Goal: Task Accomplishment & Management: Manage account settings

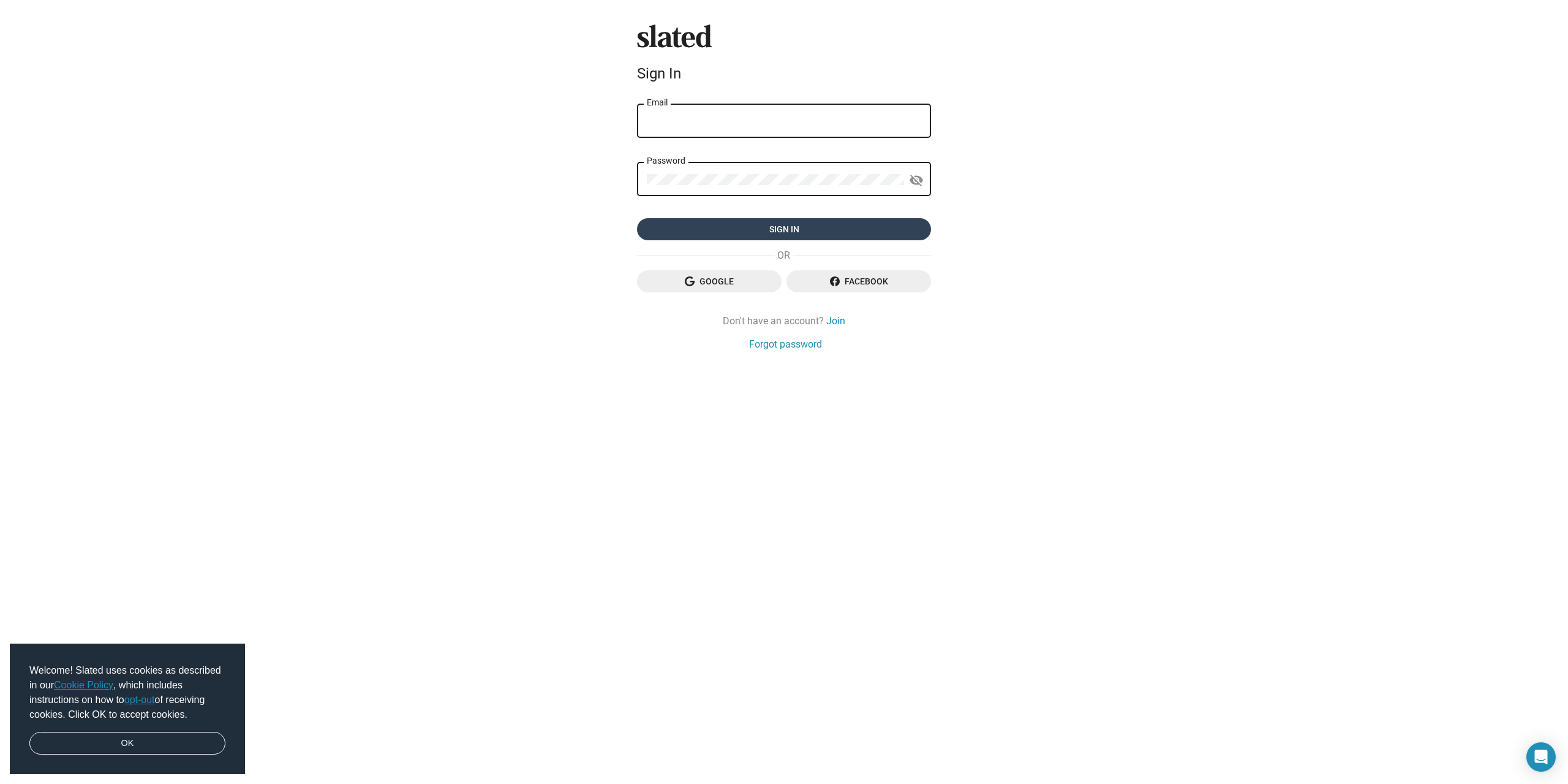
type input "[EMAIL_ADDRESS][DOMAIN_NAME]"
click at [755, 219] on span "Sign in" at bounding box center [784, 229] width 275 height 22
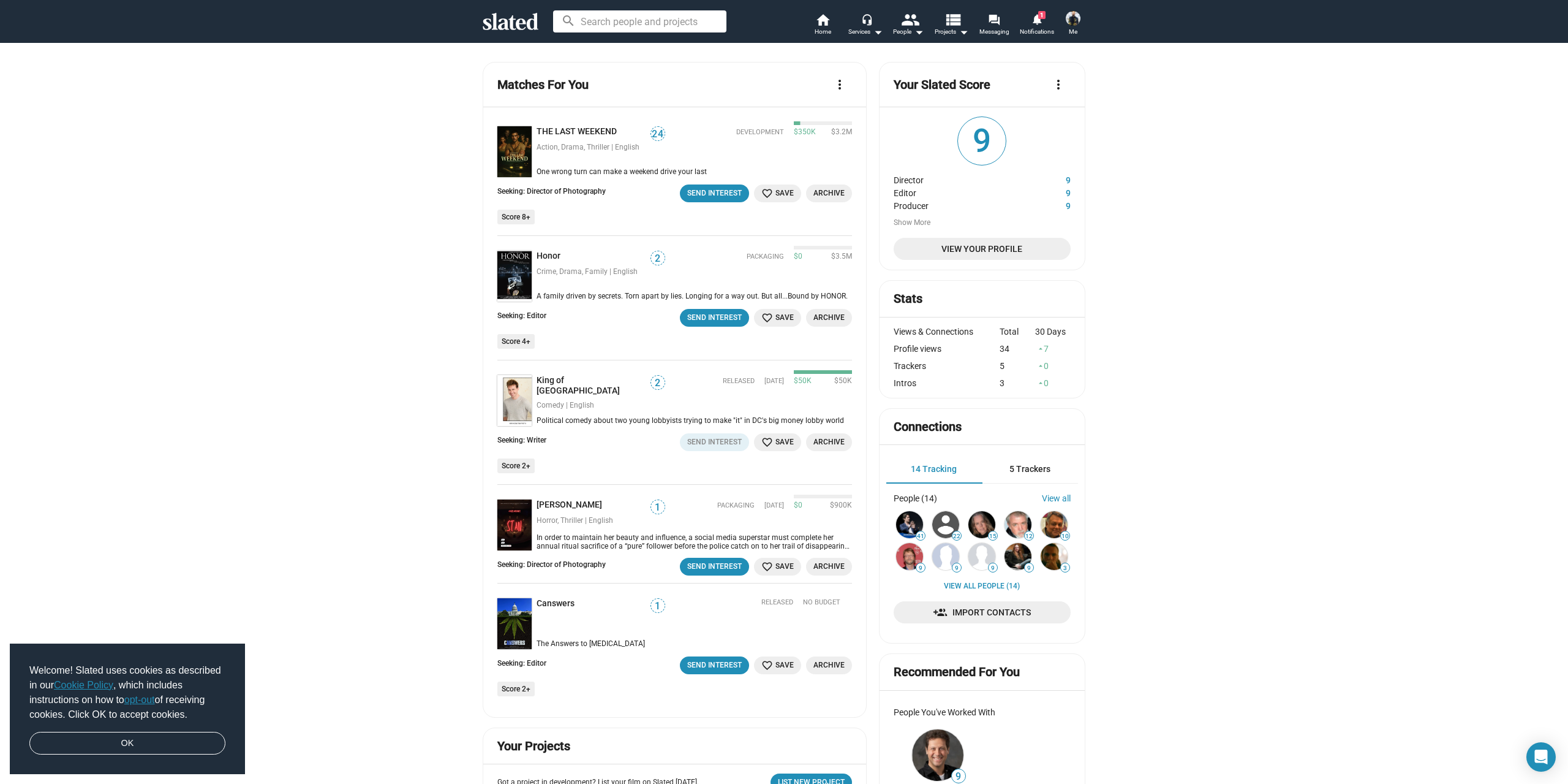
click at [1069, 20] on img at bounding box center [1073, 18] width 15 height 15
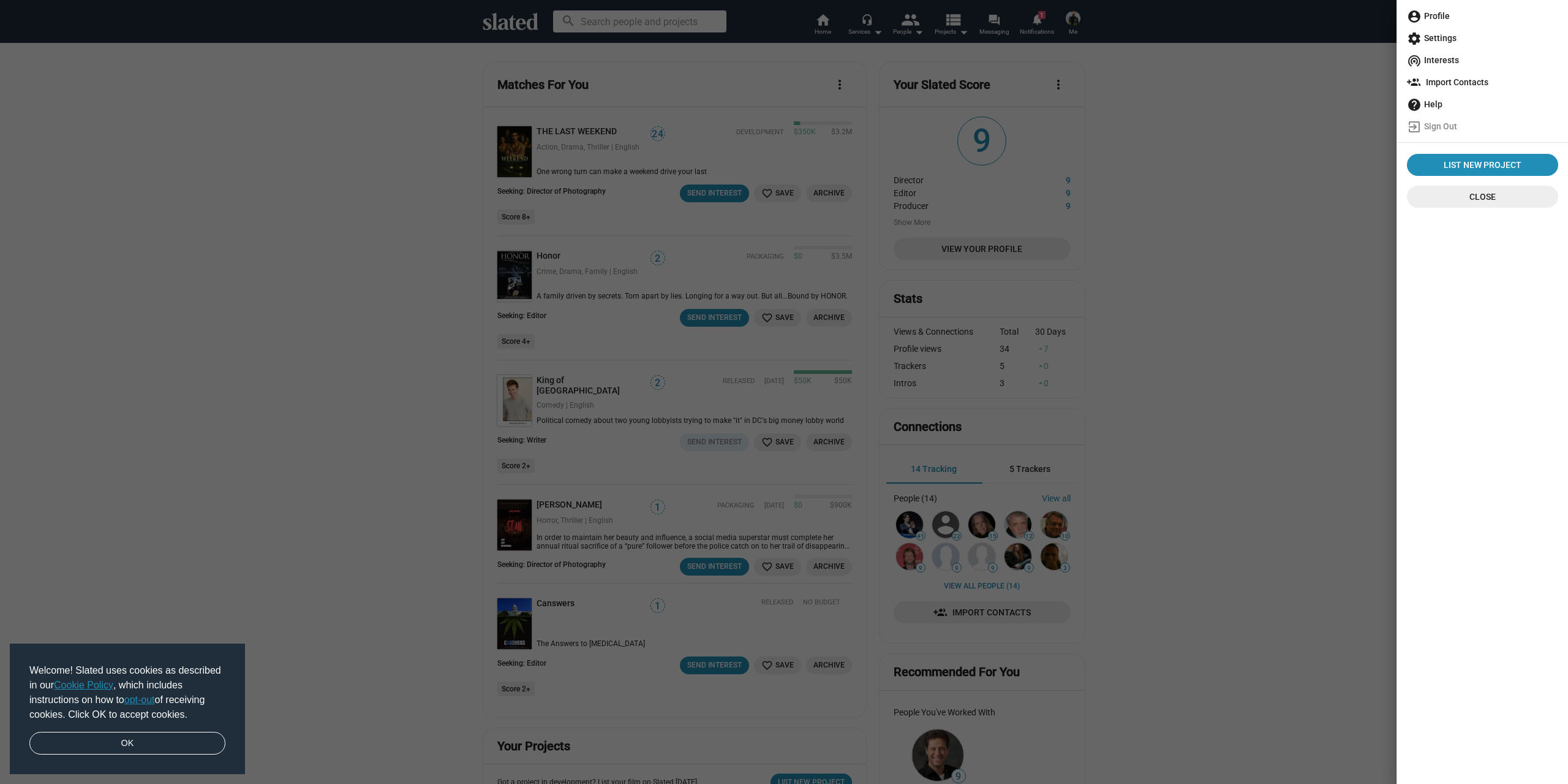
click at [1438, 18] on span "account_circle Profile" at bounding box center [1483, 16] width 151 height 22
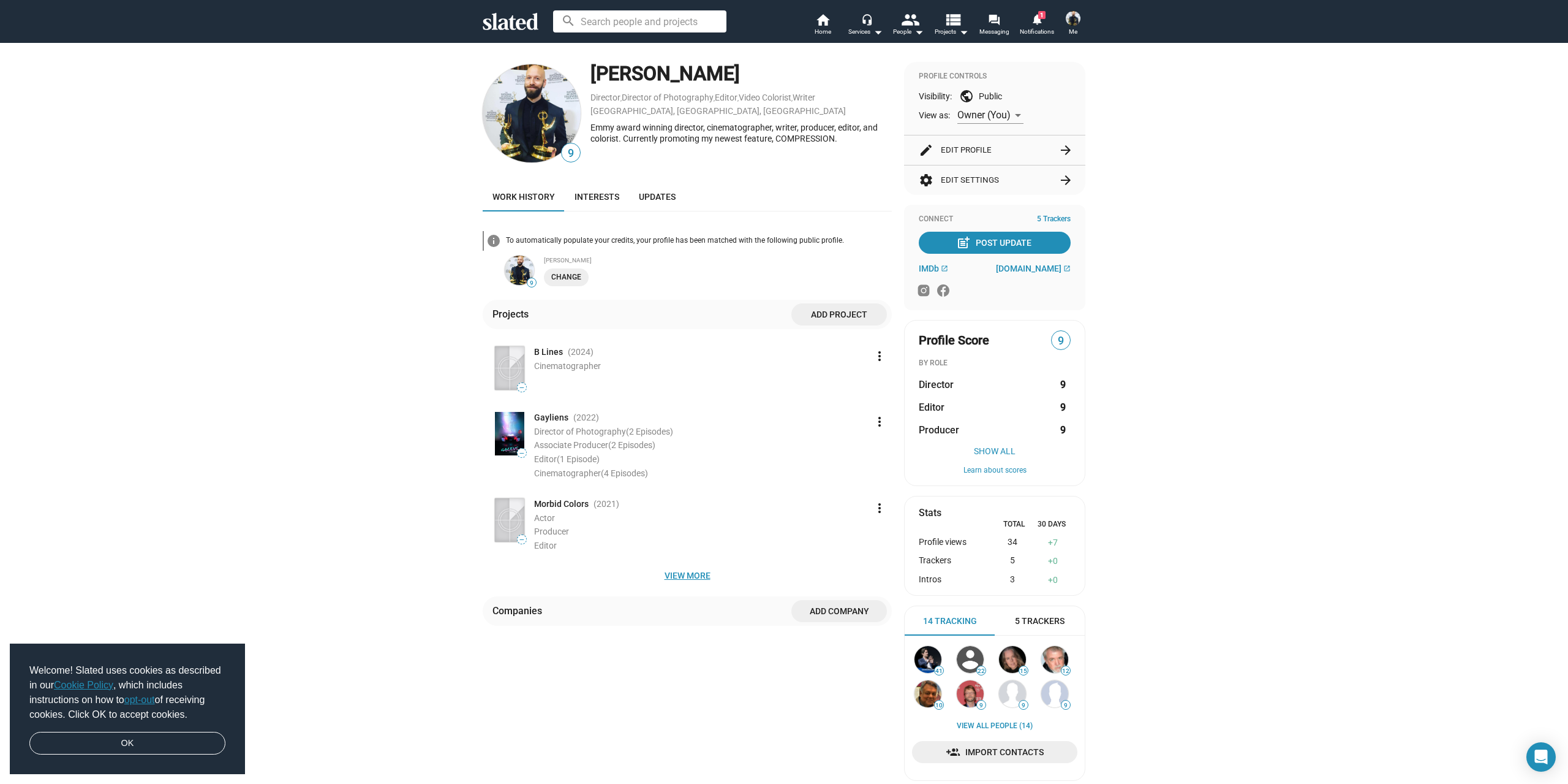
click at [703, 574] on span "View more" at bounding box center [687, 575] width 390 height 22
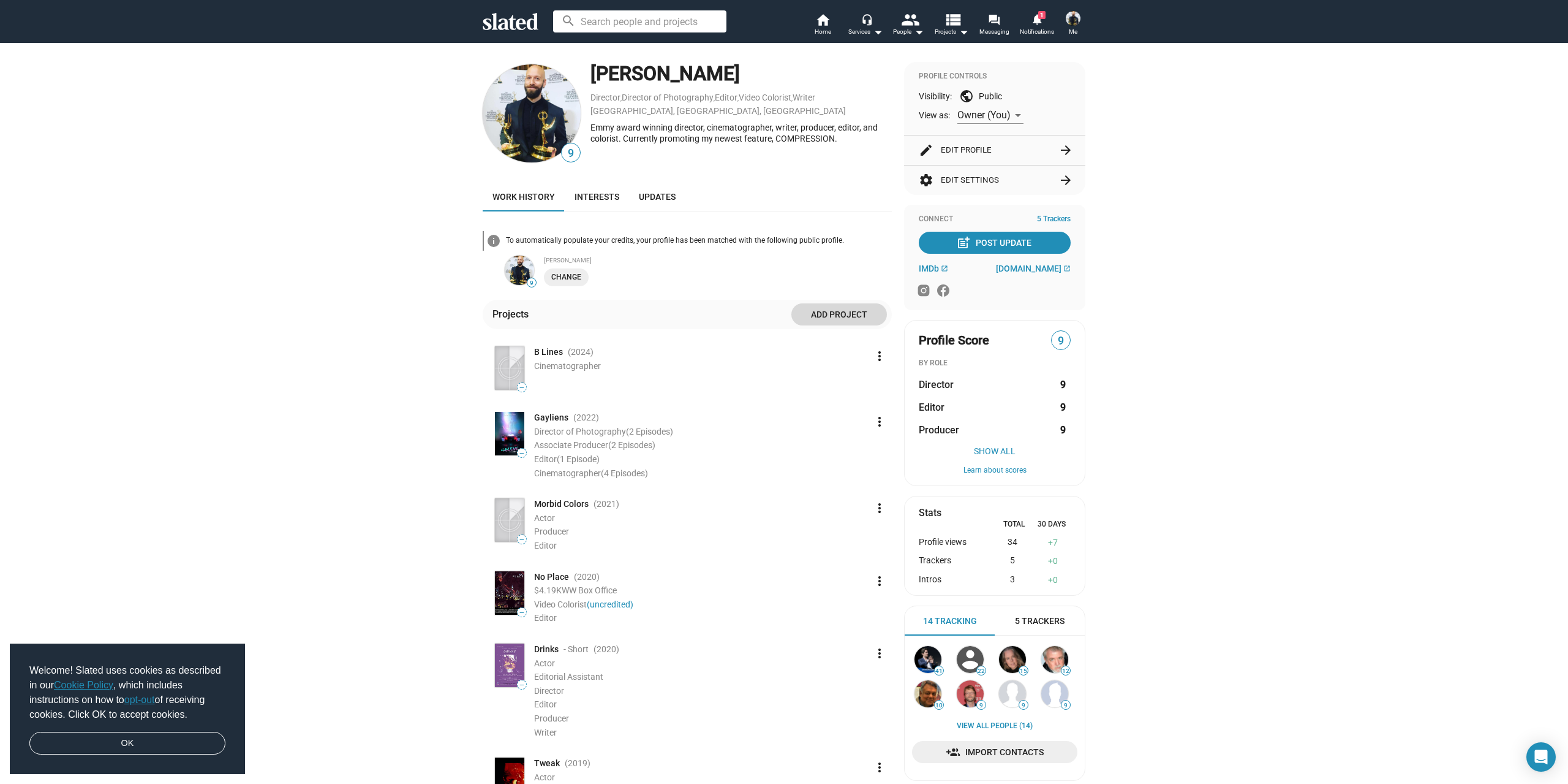
click at [847, 324] on span "Add project" at bounding box center [839, 314] width 76 height 22
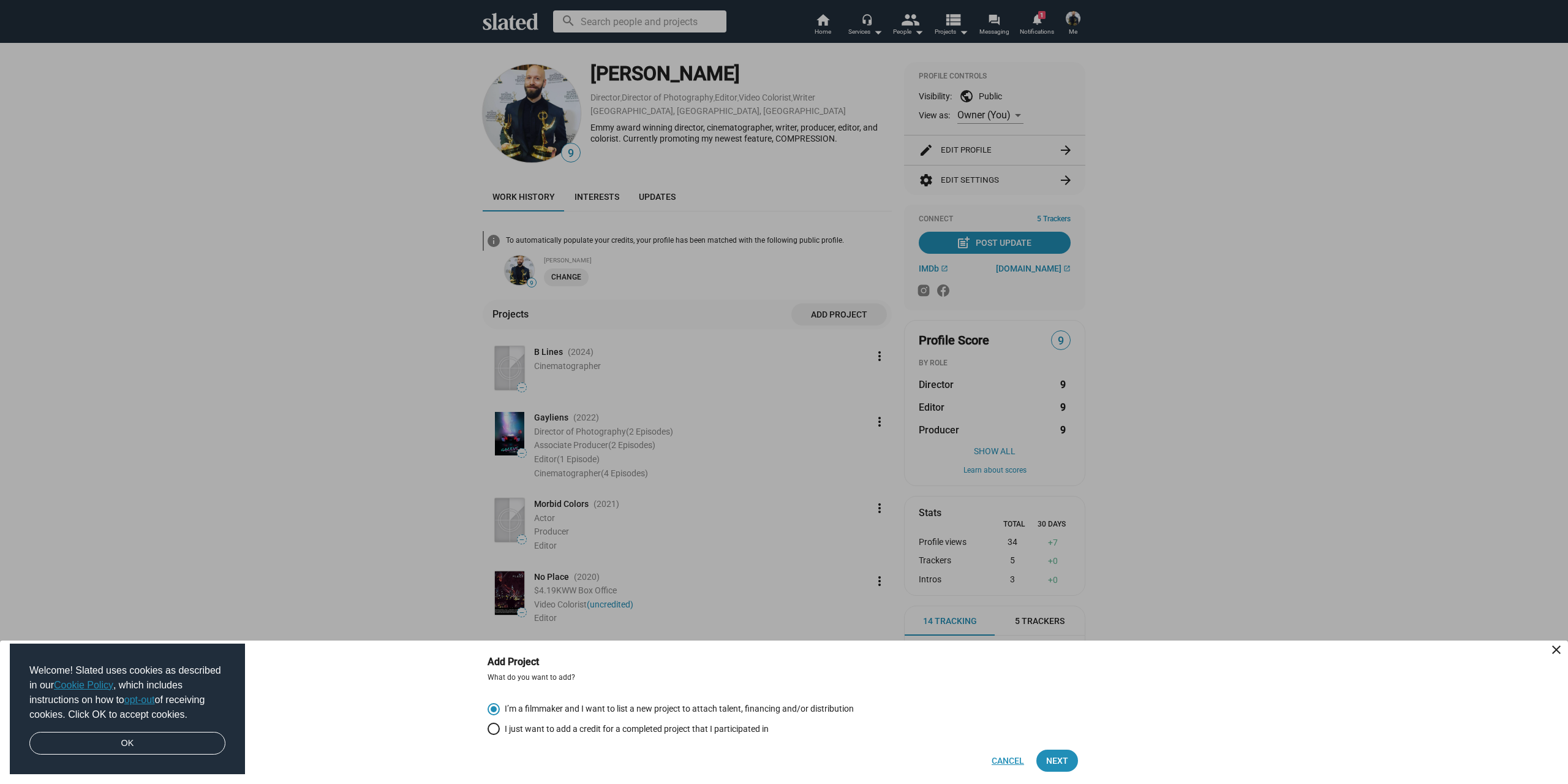
click at [1000, 763] on span "Cancel" at bounding box center [1007, 760] width 32 height 22
